Goal: Task Accomplishment & Management: Manage account settings

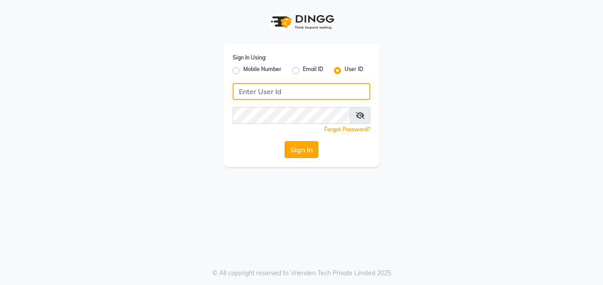
type input "sakurasalon"
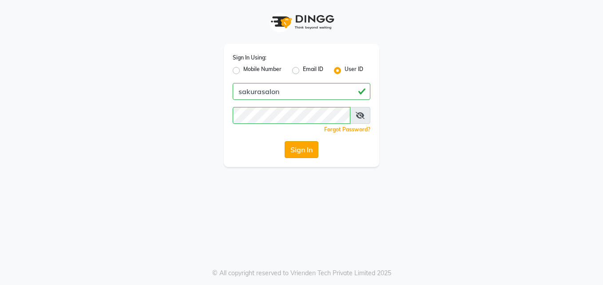
click at [300, 151] on button "Sign In" at bounding box center [302, 149] width 34 height 17
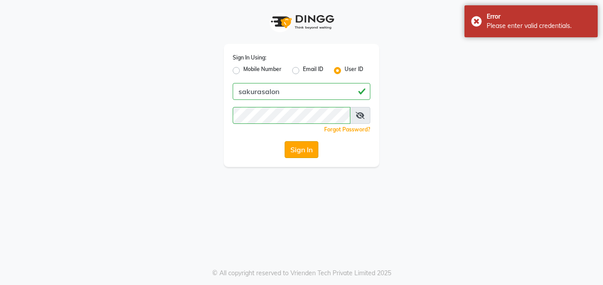
click at [300, 151] on button "Sign In" at bounding box center [302, 149] width 34 height 17
click at [300, 151] on div "Sign In" at bounding box center [302, 149] width 138 height 17
click at [301, 143] on button "Sign In" at bounding box center [302, 149] width 34 height 17
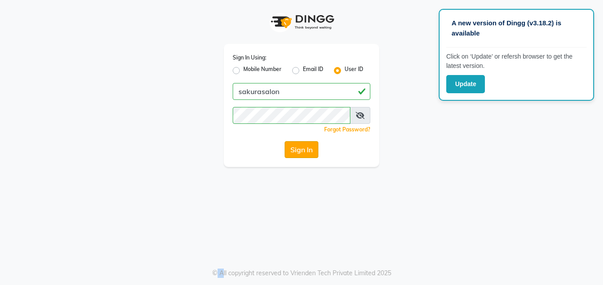
click at [313, 148] on button "Sign In" at bounding box center [302, 149] width 34 height 17
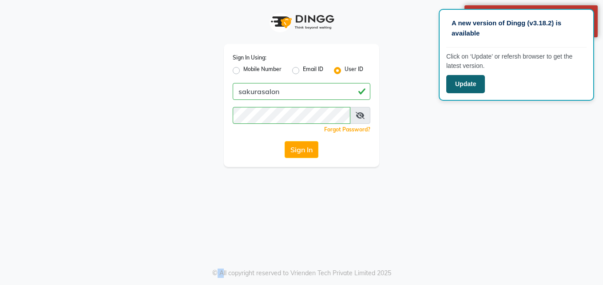
click at [481, 85] on button "Update" at bounding box center [465, 84] width 39 height 18
